Goal: Task Accomplishment & Management: Complete application form

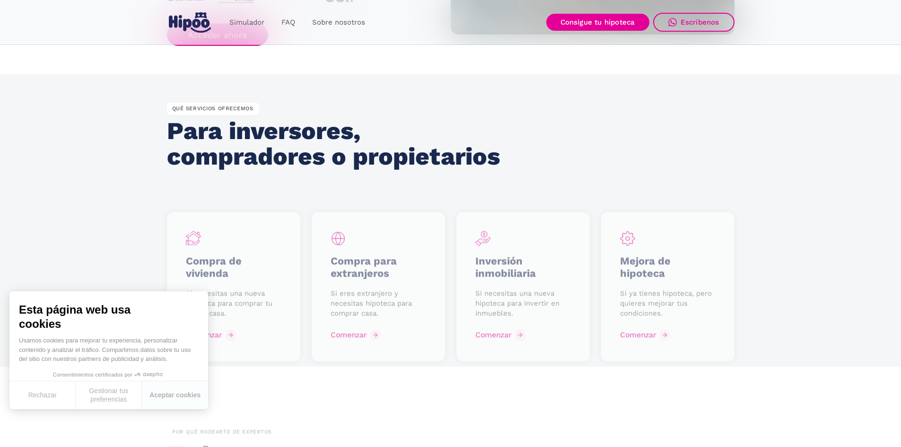
scroll to position [1182, 0]
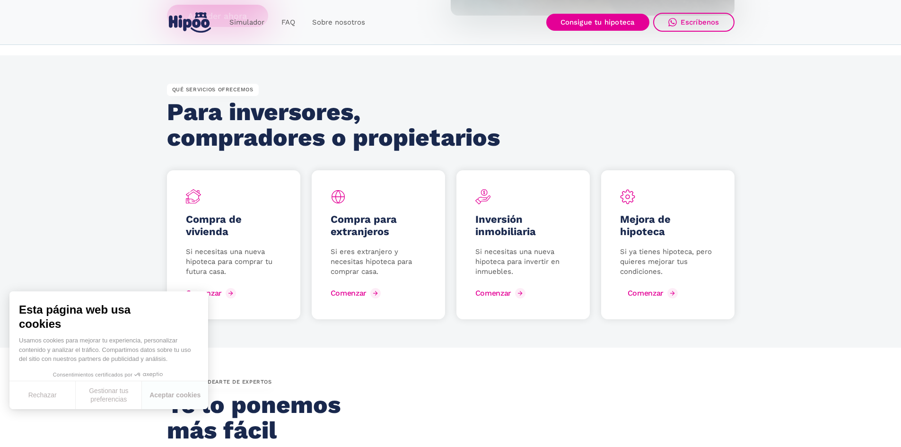
click at [639, 295] on div "Comenzar" at bounding box center [646, 292] width 36 height 9
click at [632, 294] on div "Comenzar" at bounding box center [646, 292] width 36 height 9
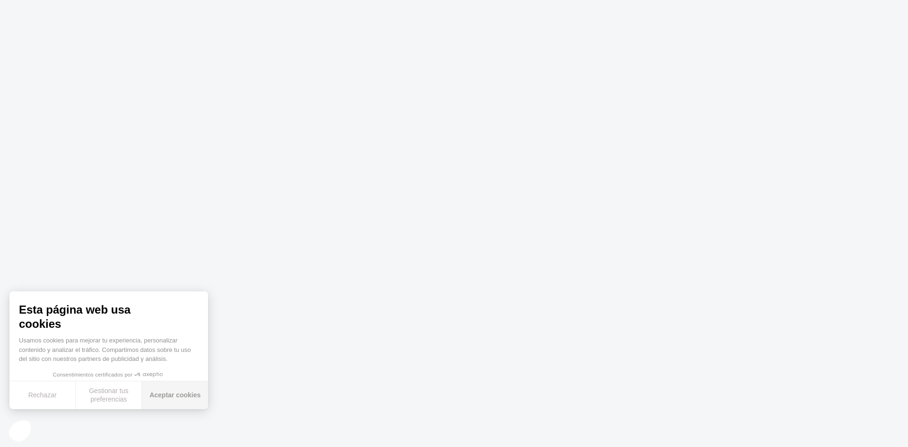
click at [166, 392] on button "Aceptar cookies" at bounding box center [175, 395] width 66 height 28
